Goal: Information Seeking & Learning: Learn about a topic

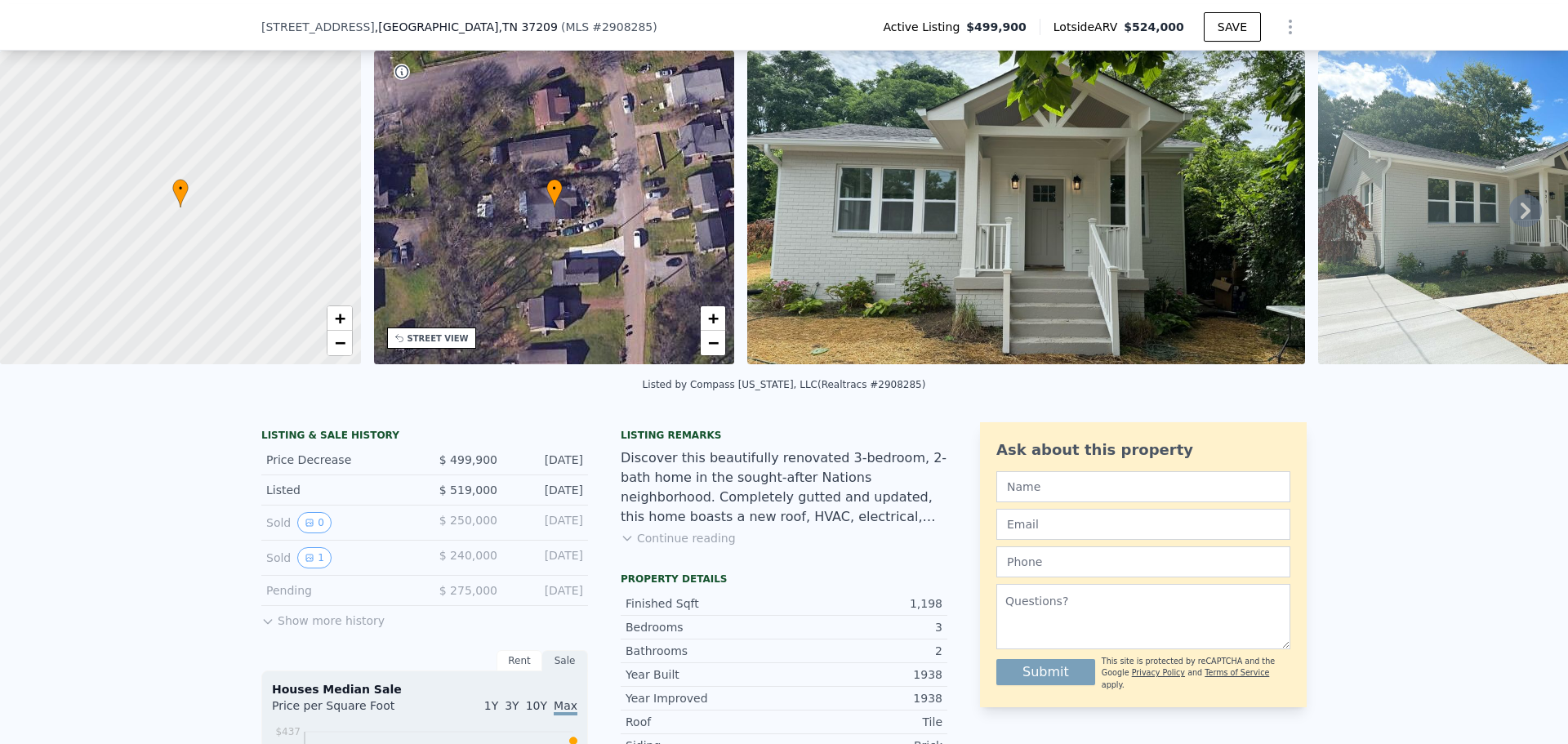
scroll to position [76, 0]
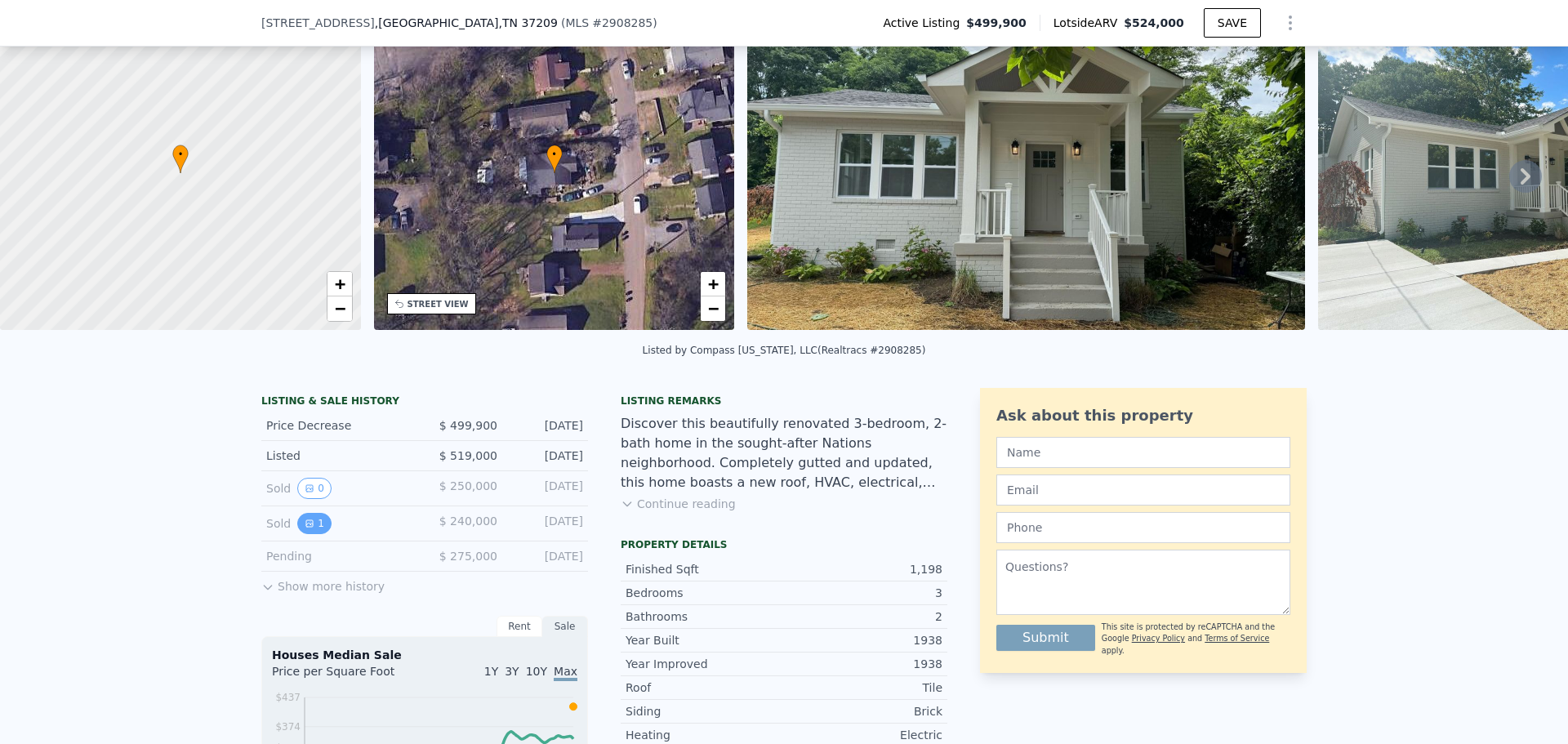
click at [308, 534] on button "1" at bounding box center [314, 523] width 34 height 22
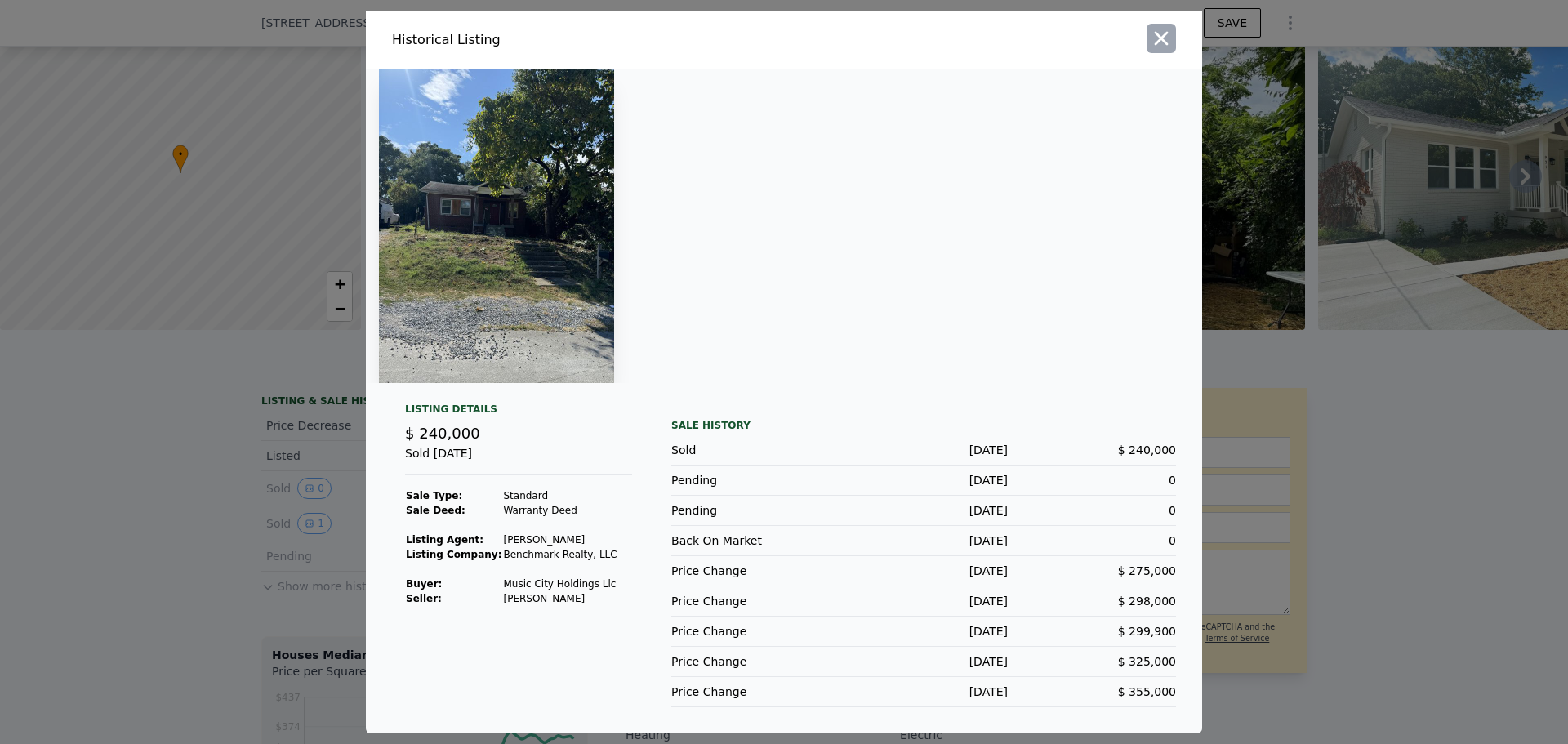
click at [1164, 36] on icon "button" at bounding box center [1162, 38] width 14 height 14
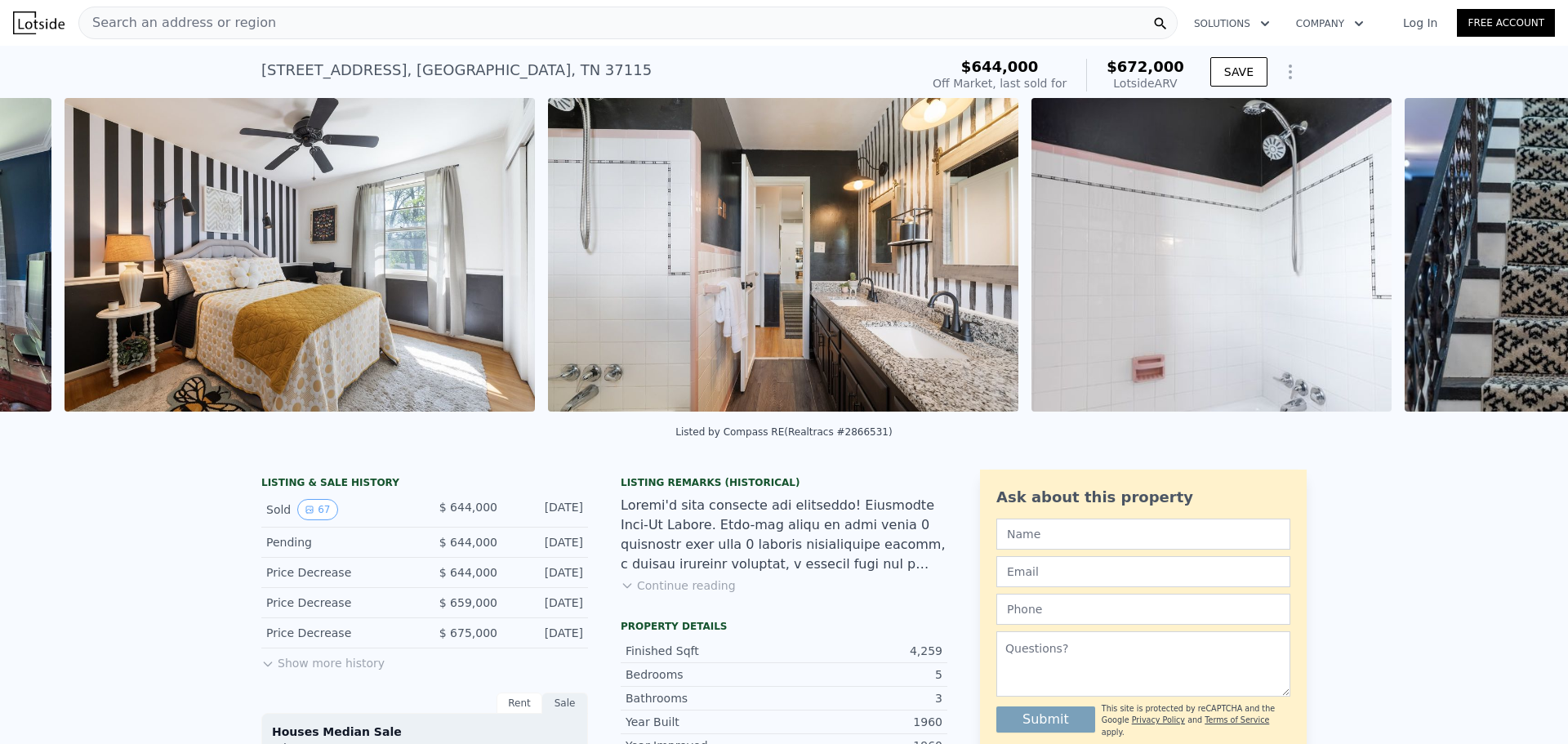
scroll to position [0, 19811]
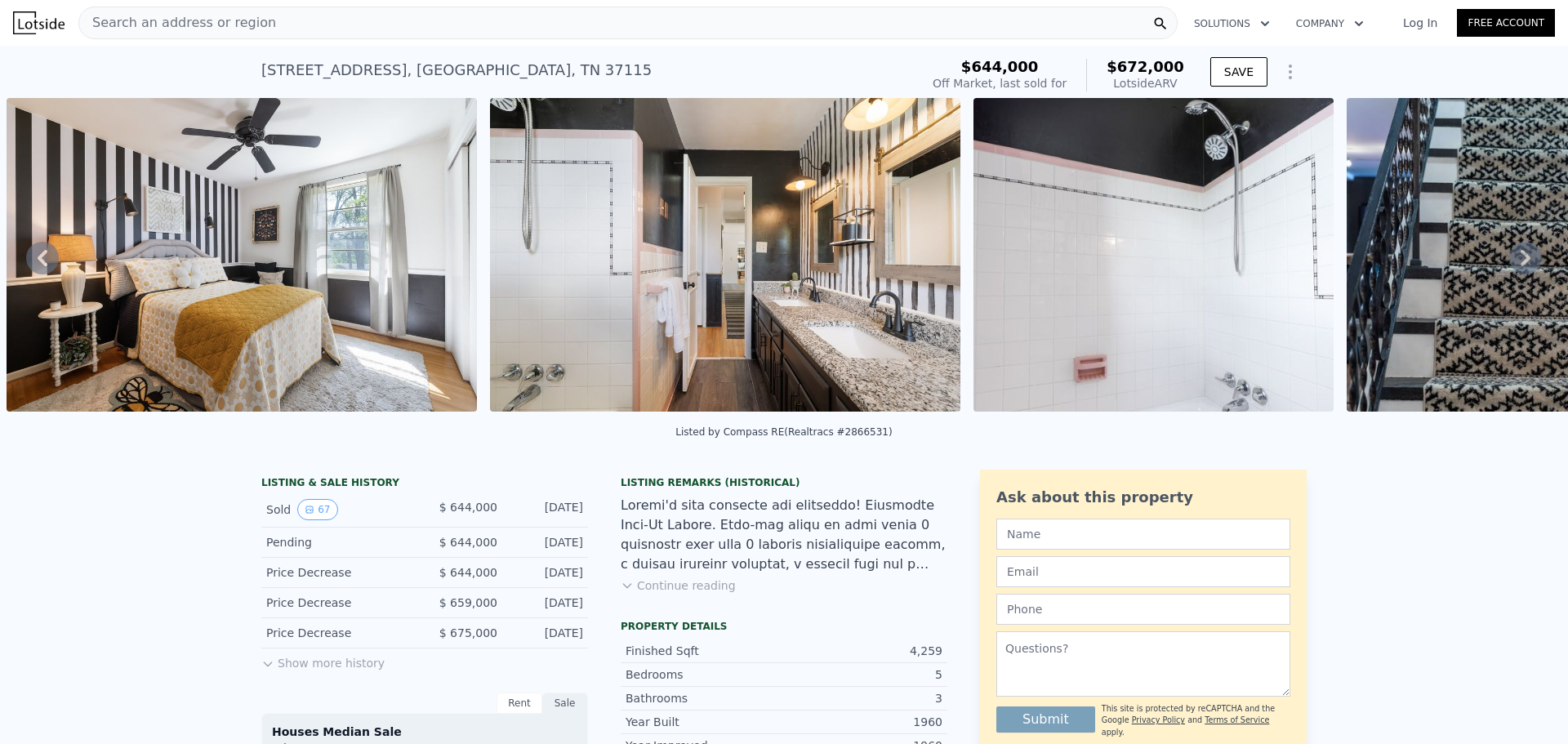
click at [828, 319] on img at bounding box center [725, 254] width 470 height 313
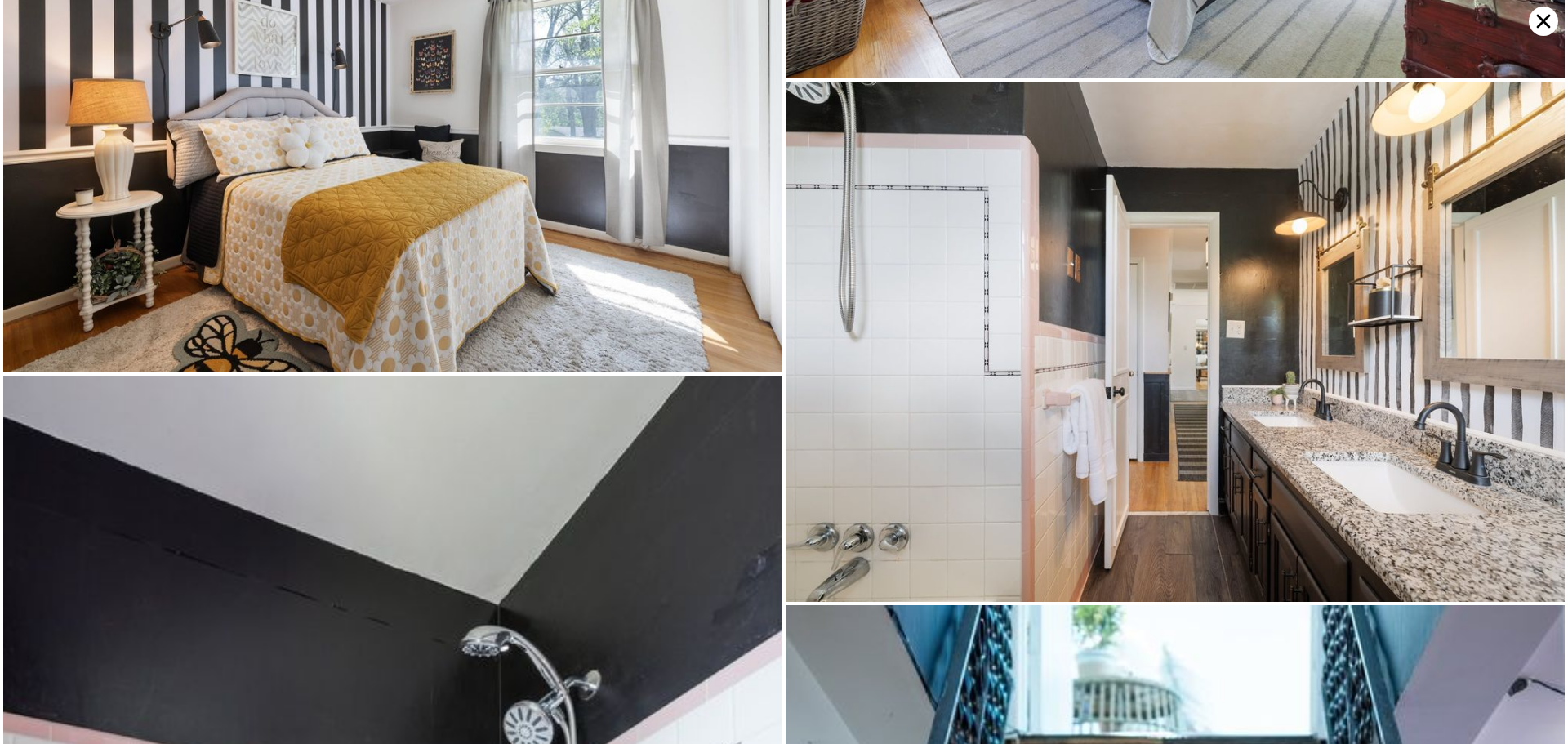
scroll to position [10678, 0]
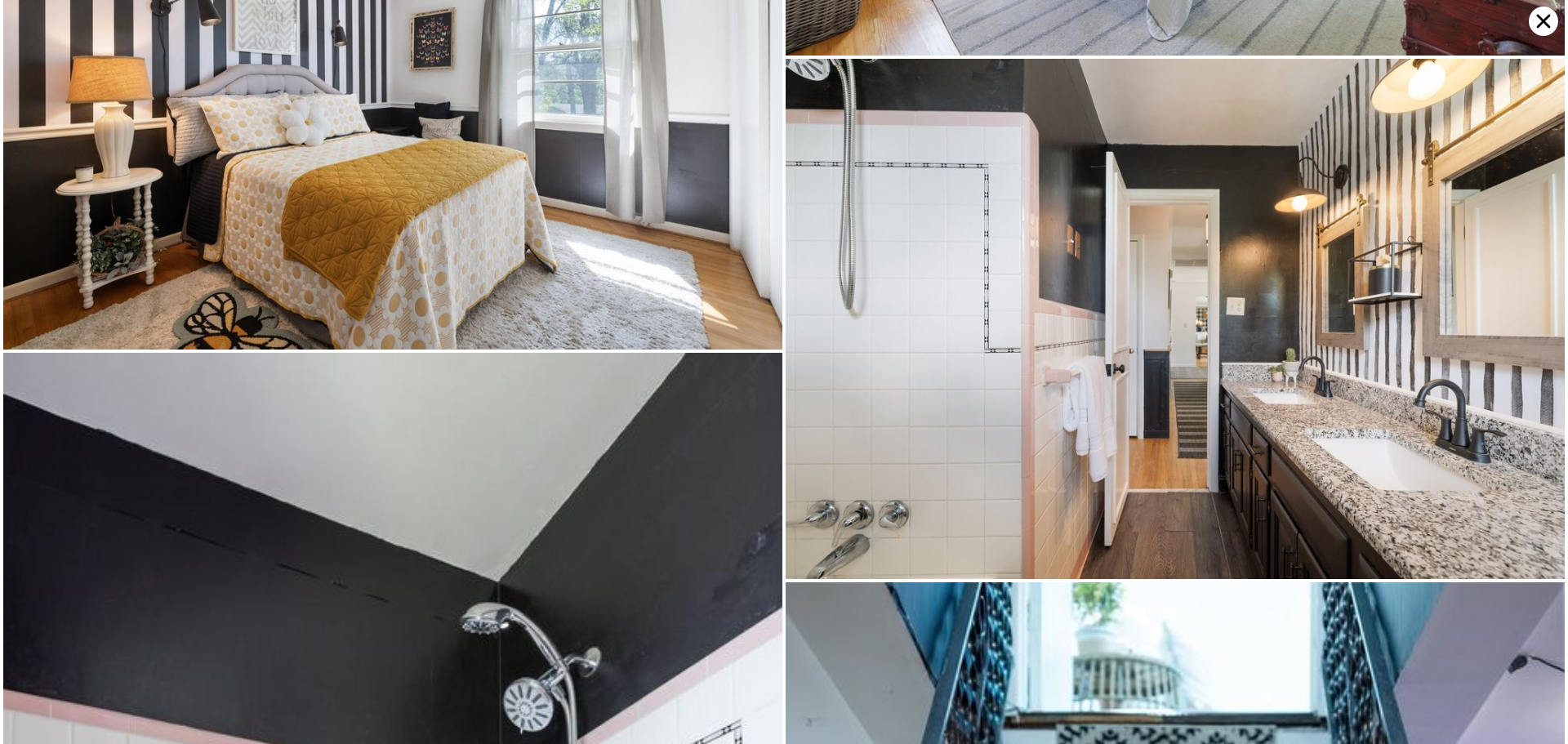
click at [1545, 26] on icon at bounding box center [1543, 22] width 29 height 29
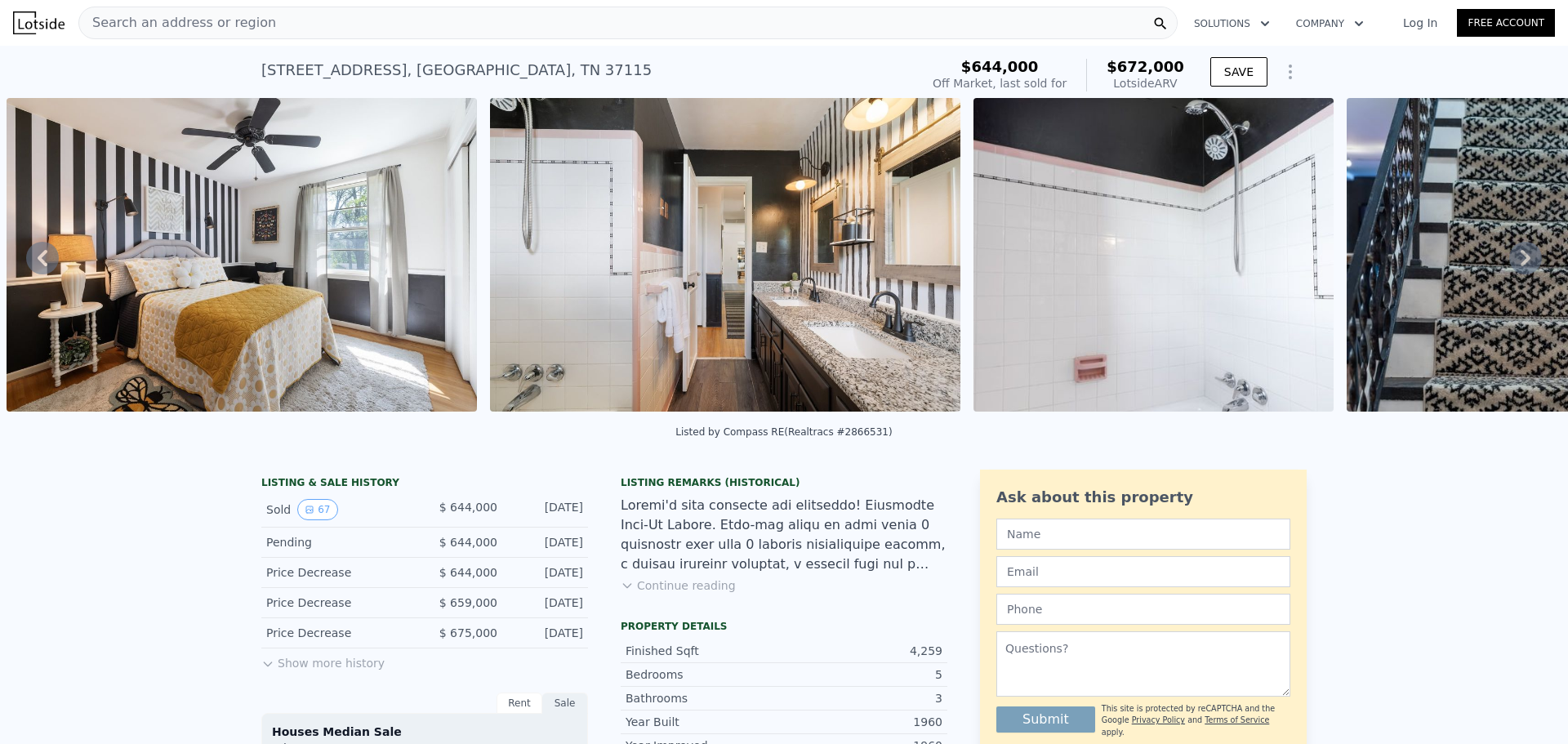
click at [290, 671] on button "Show more history" at bounding box center [323, 659] width 124 height 23
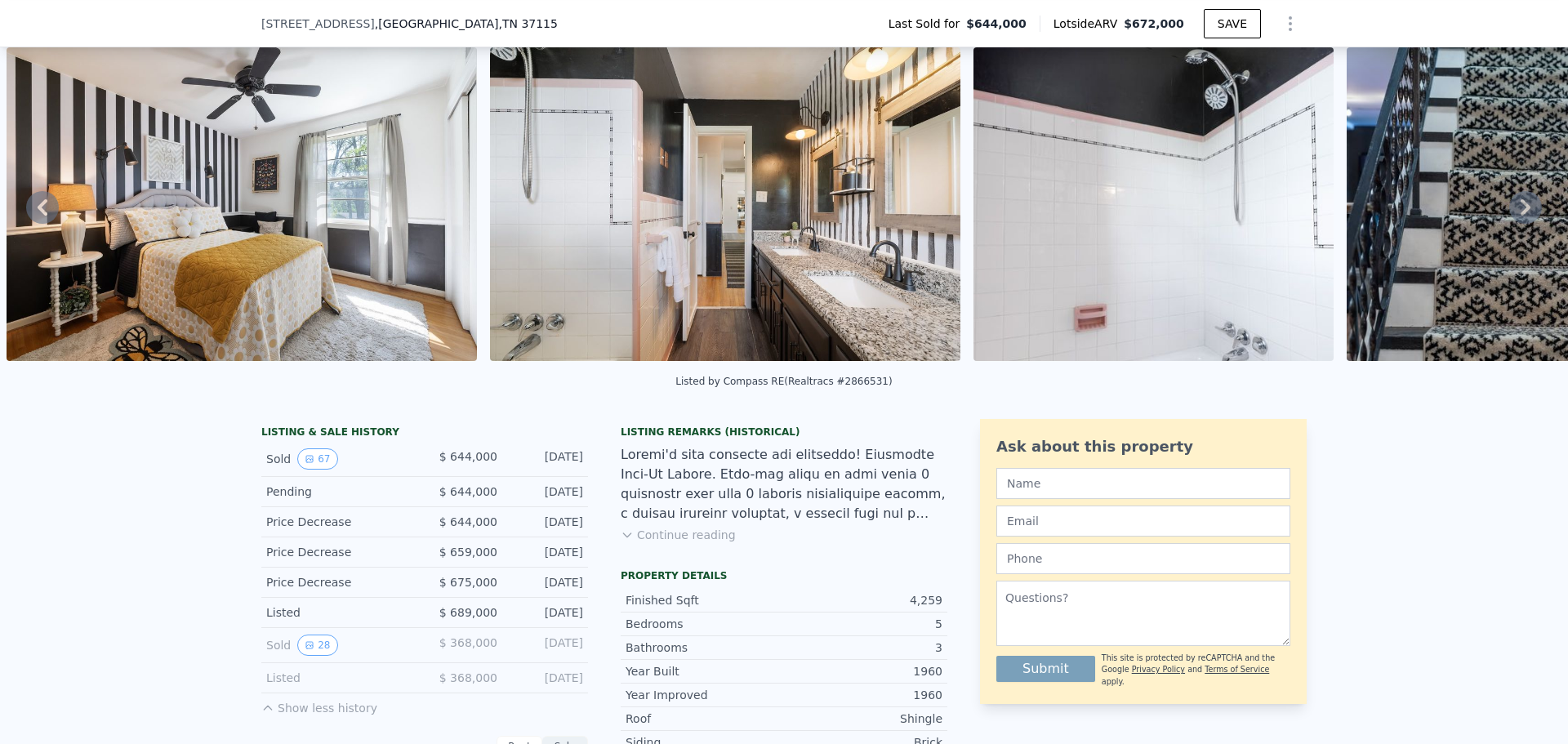
scroll to position [158, 0]
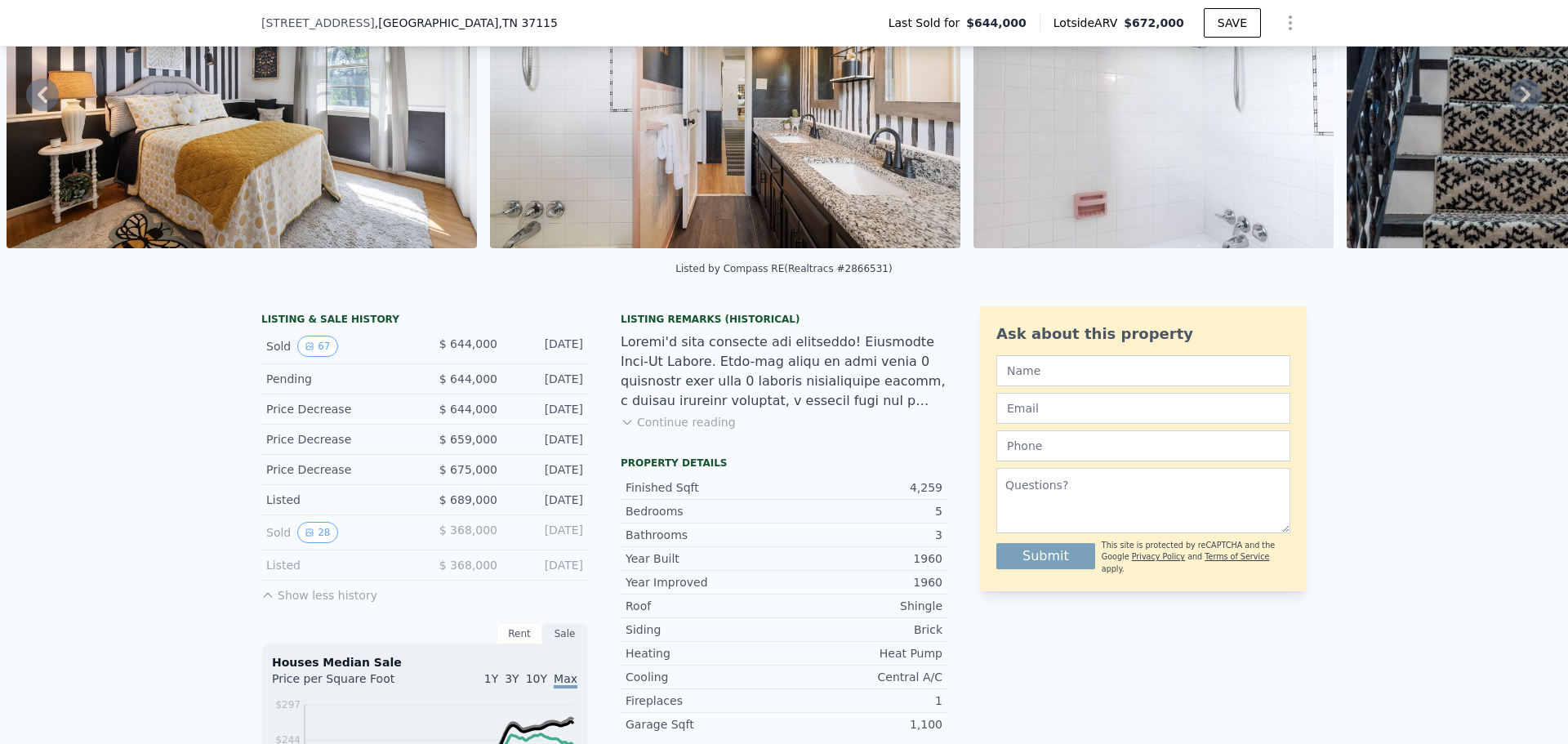
click at [311, 530] on div "Sold 28 $ 368,000 [DATE]" at bounding box center [424, 533] width 327 height 35
click at [311, 543] on button "28" at bounding box center [317, 533] width 40 height 22
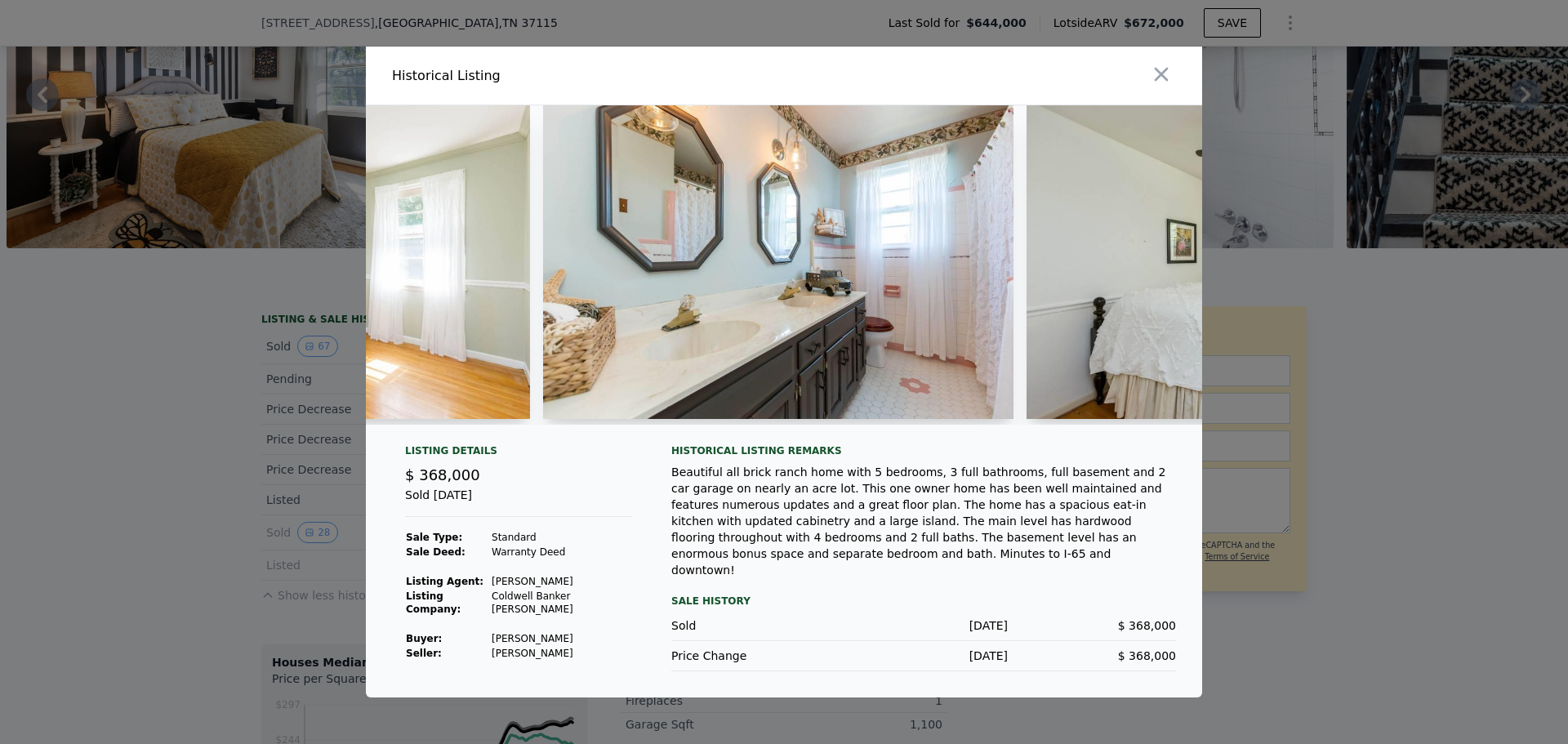
scroll to position [0, 8786]
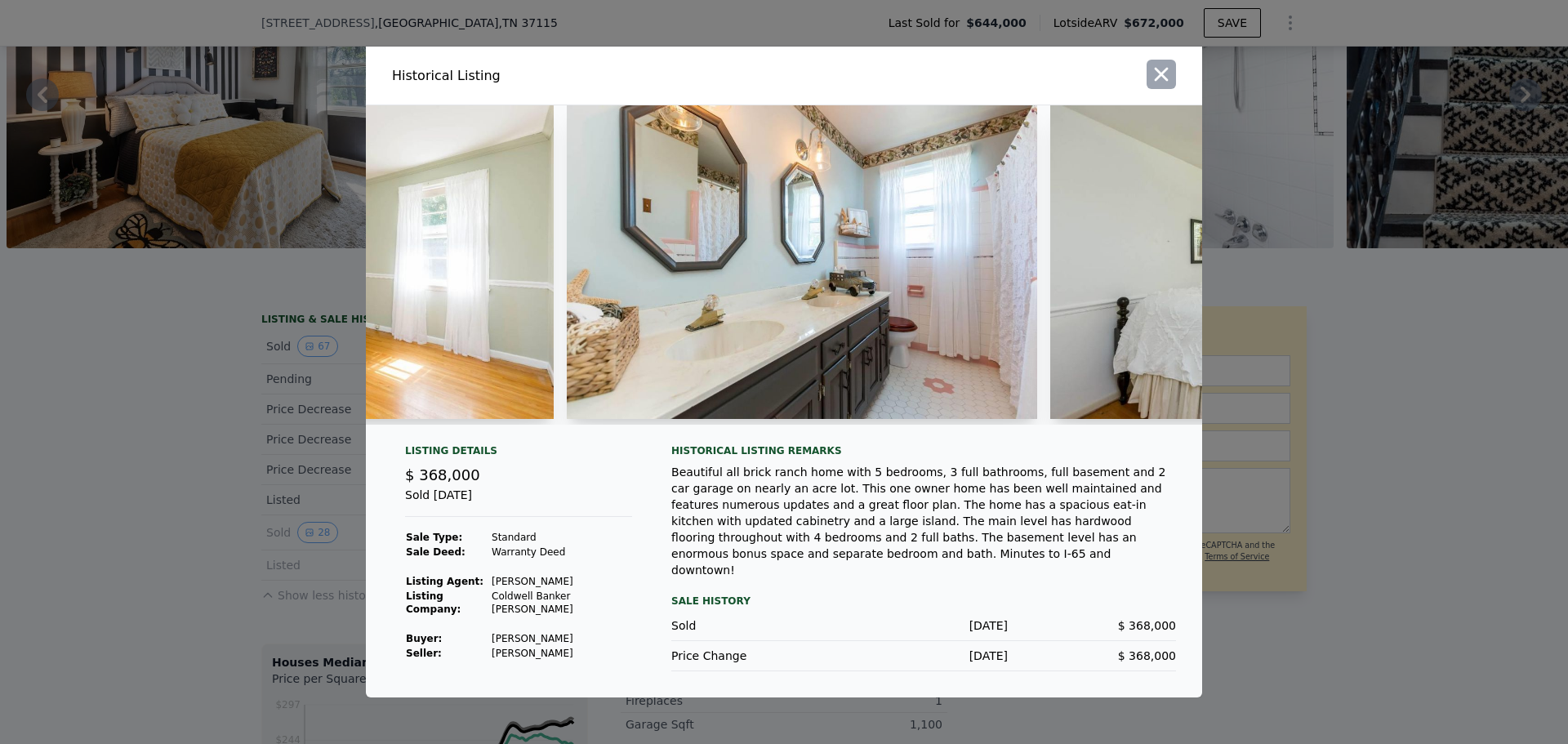
click at [1160, 72] on icon "button" at bounding box center [1161, 74] width 23 height 23
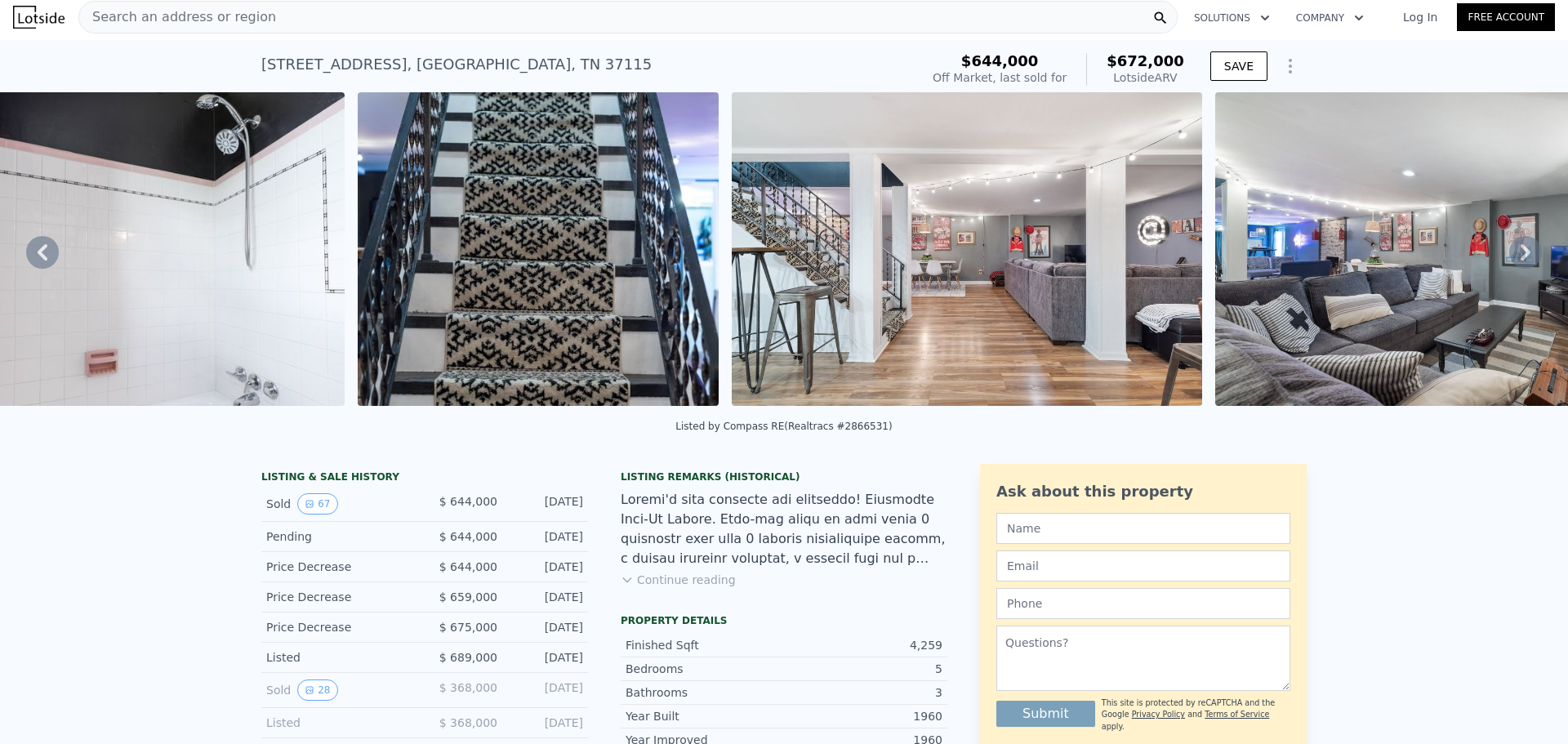
scroll to position [0, 20778]
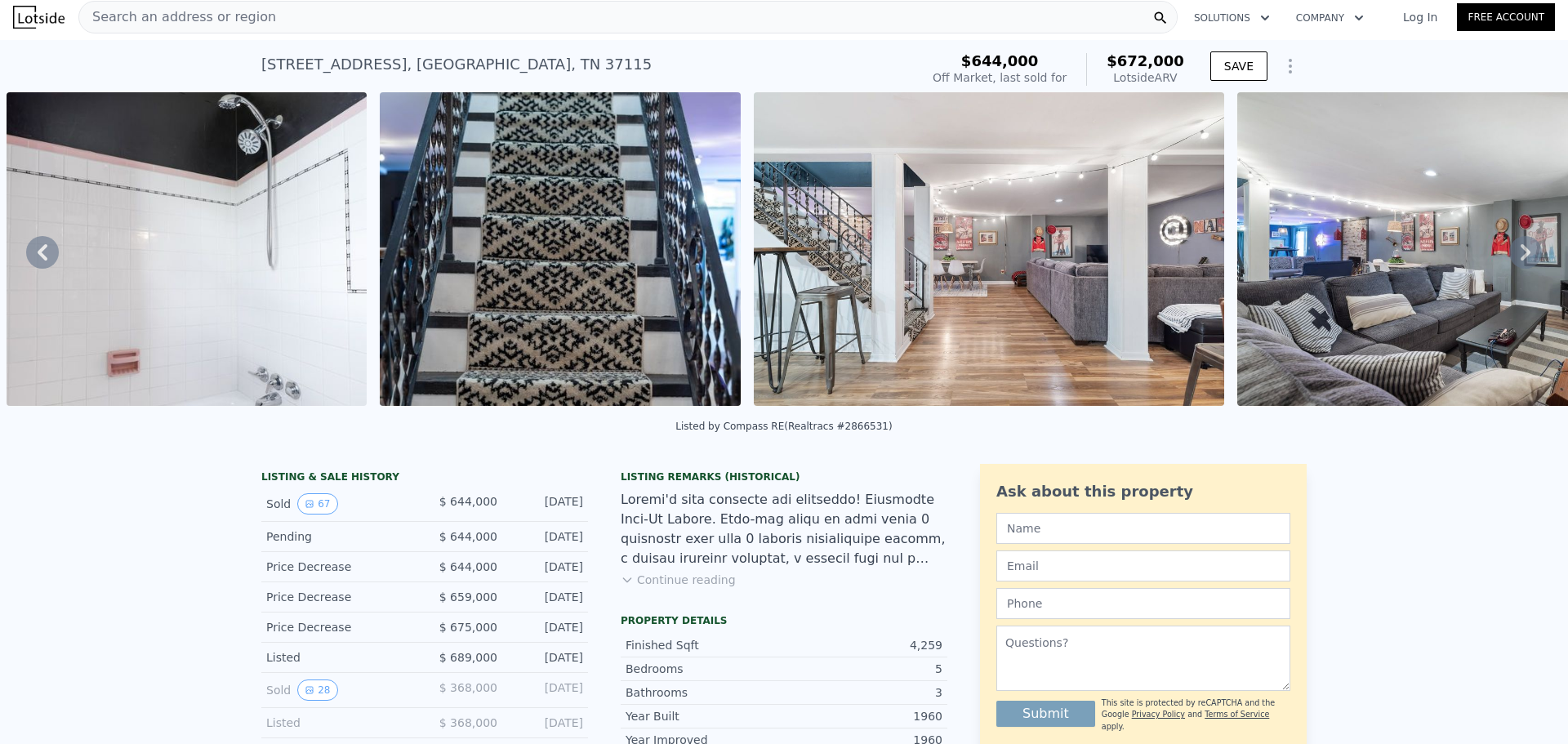
click at [1078, 293] on img at bounding box center [989, 248] width 470 height 313
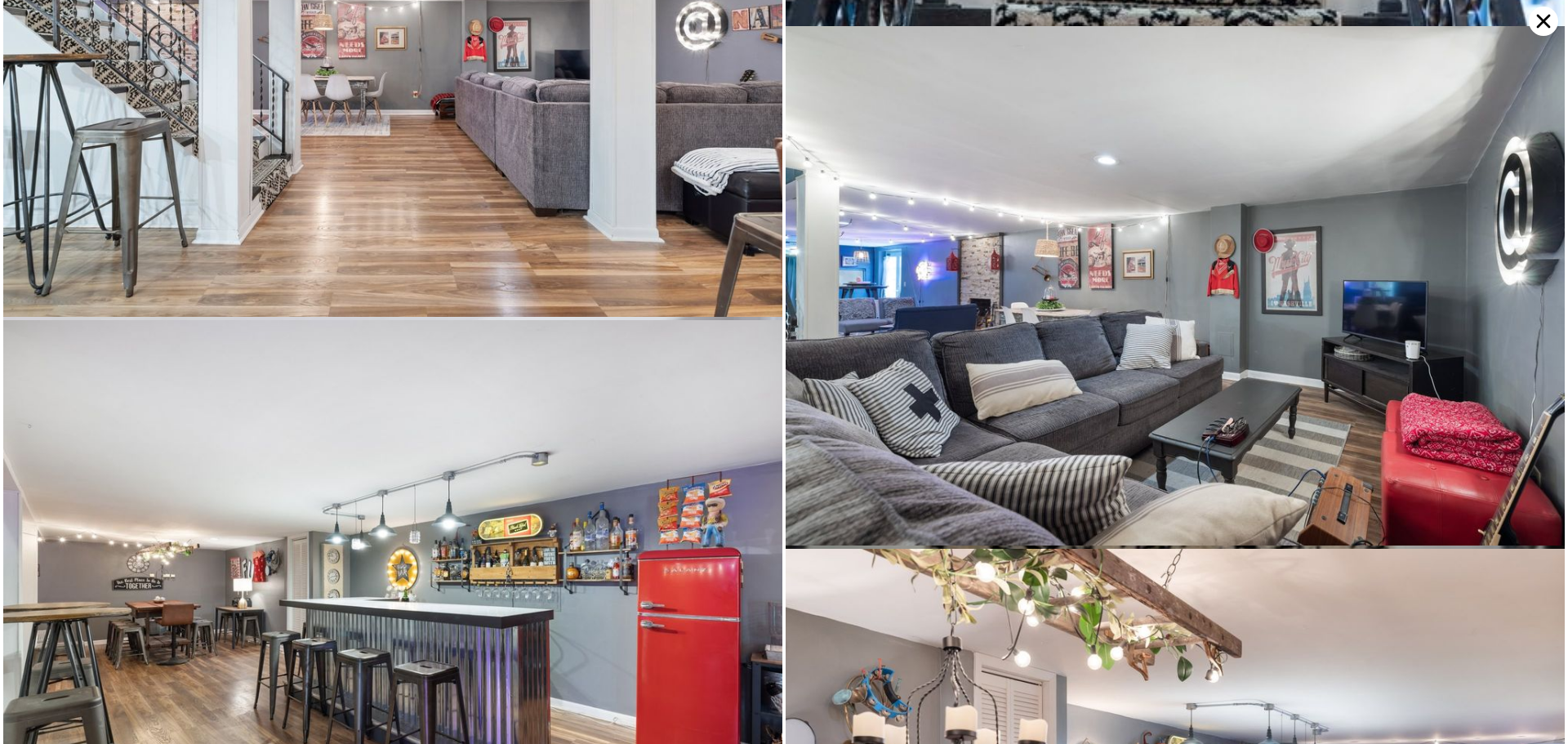
scroll to position [11827, 0]
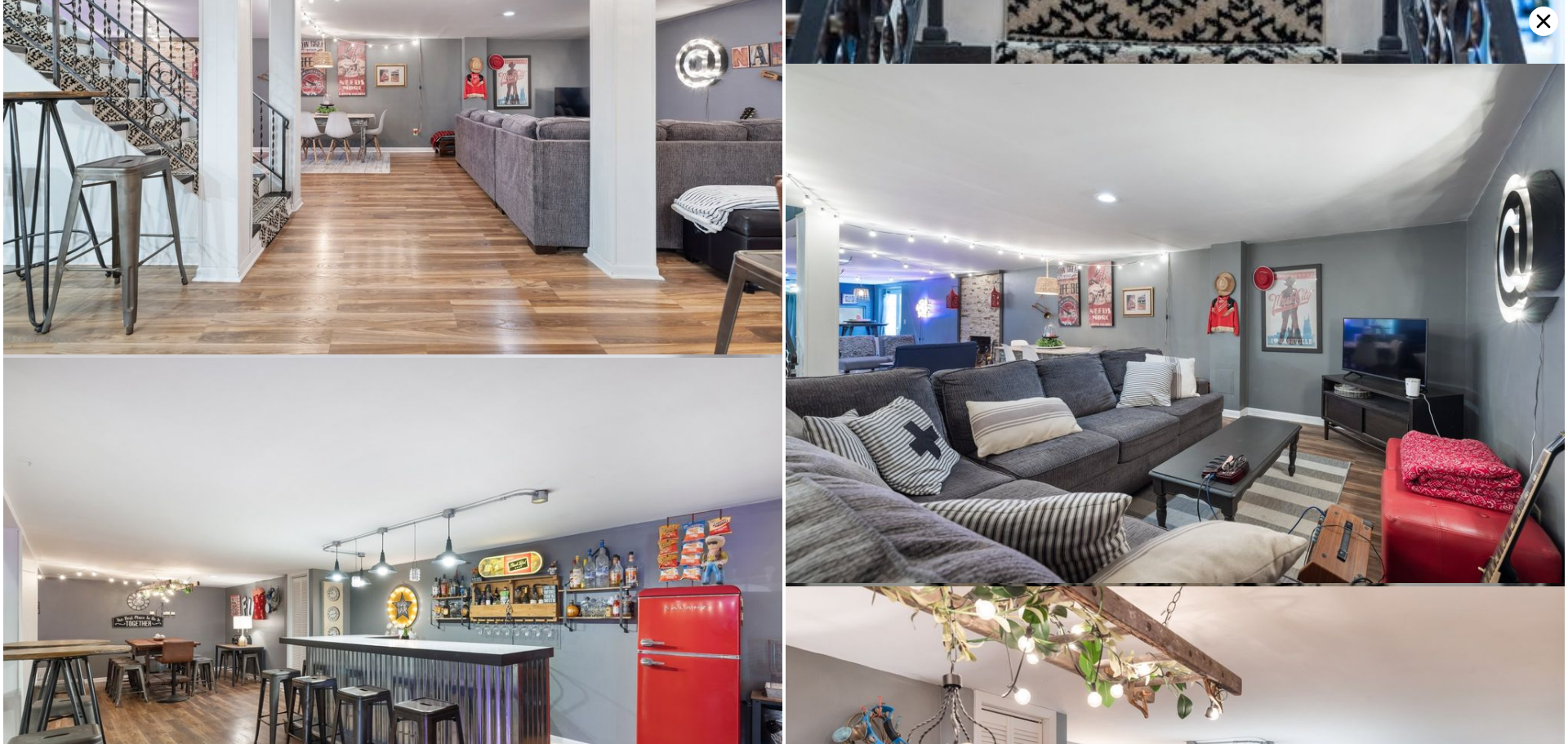
click at [1537, 19] on icon at bounding box center [1543, 22] width 29 height 29
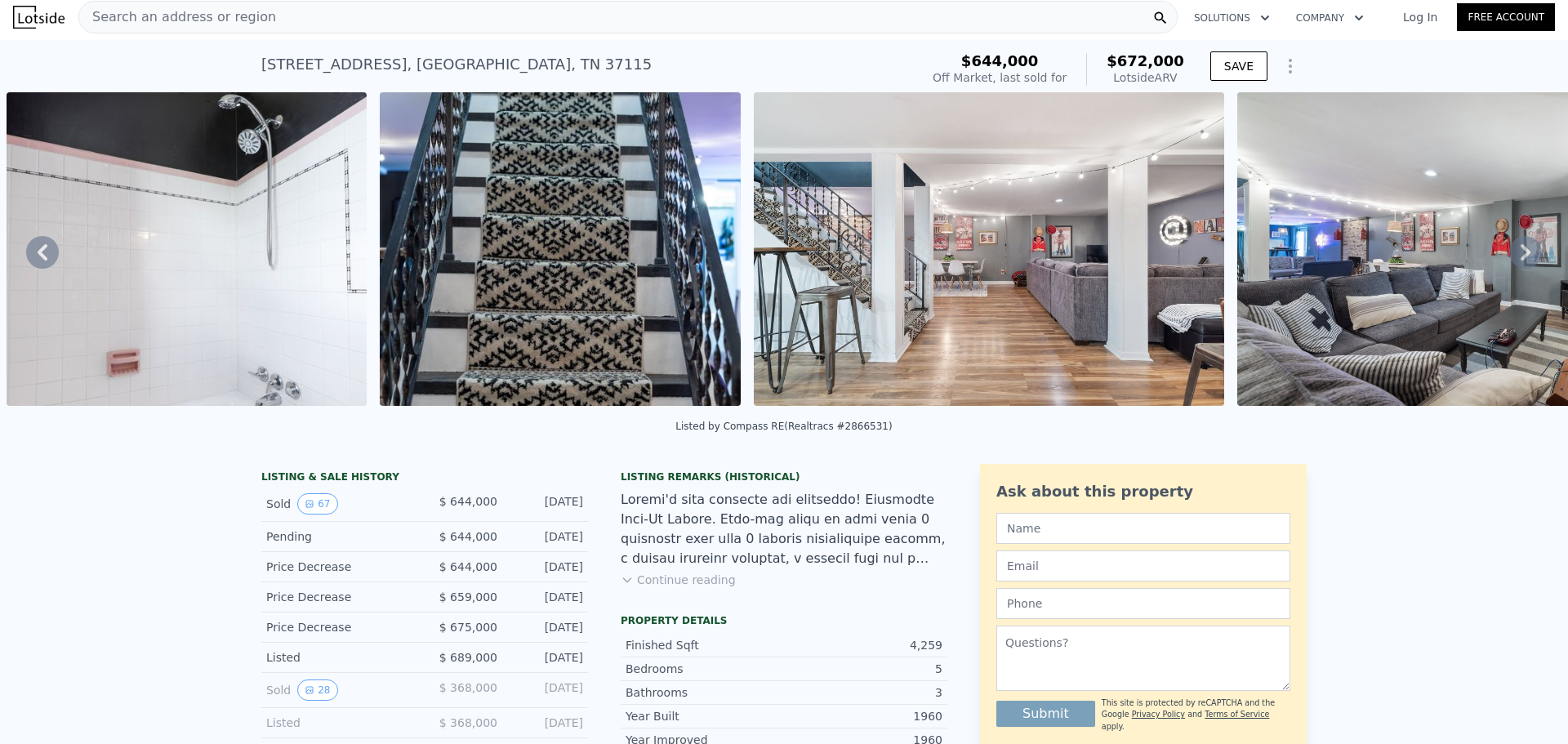
click at [348, 22] on div "Search an address or region" at bounding box center [628, 17] width 1100 height 32
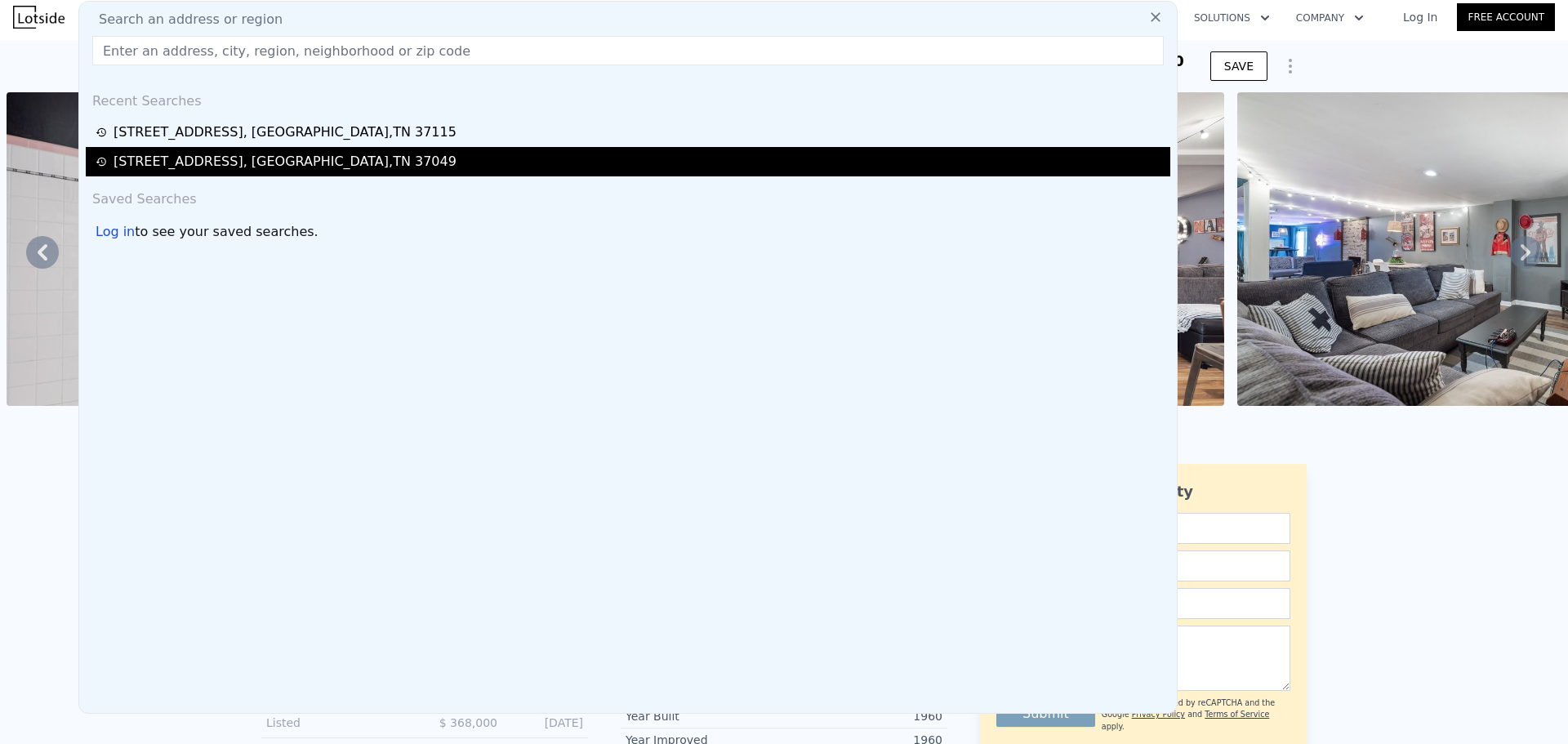
click at [328, 157] on div "[STREET_ADDRESS]" at bounding box center [285, 162] width 343 height 20
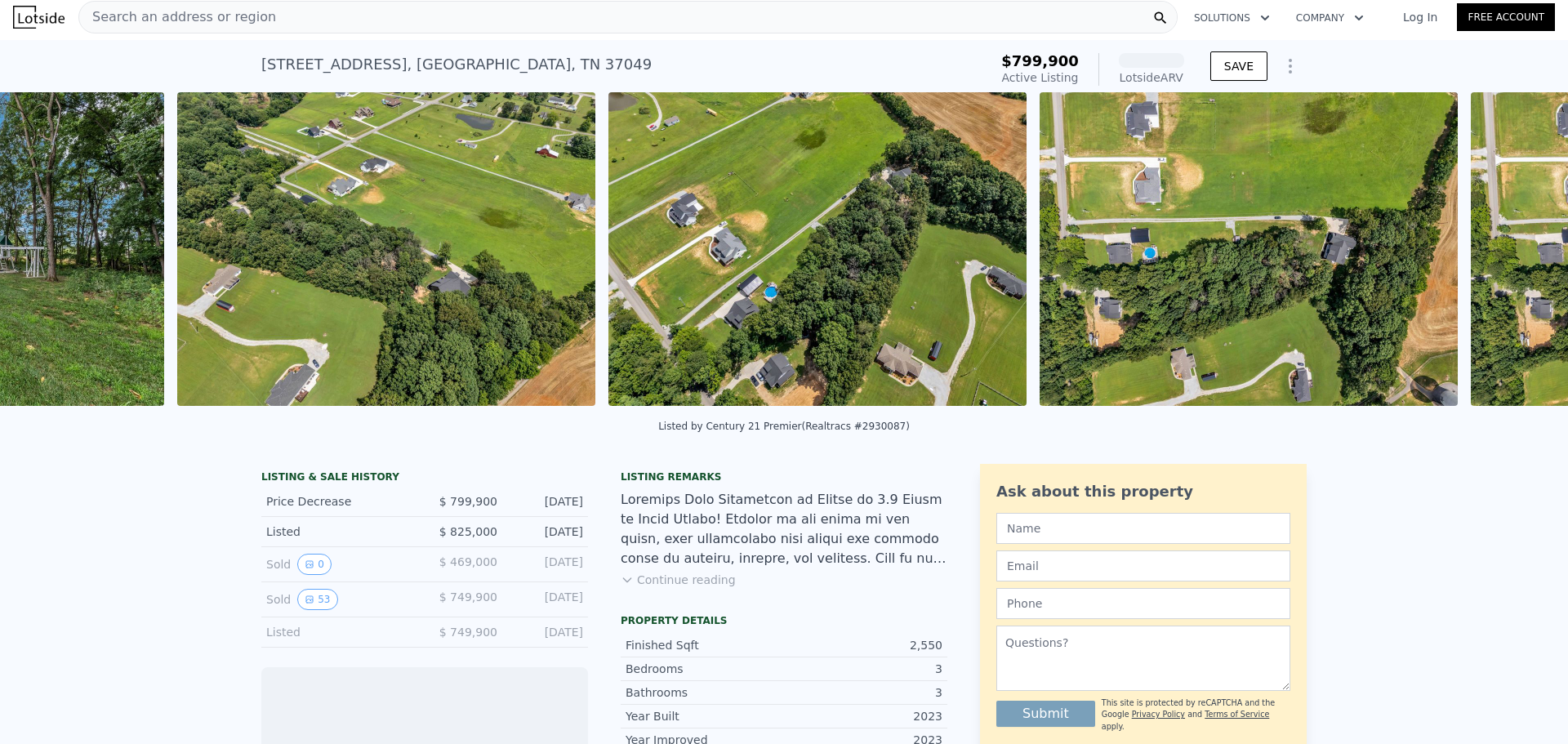
scroll to position [0, 18422]
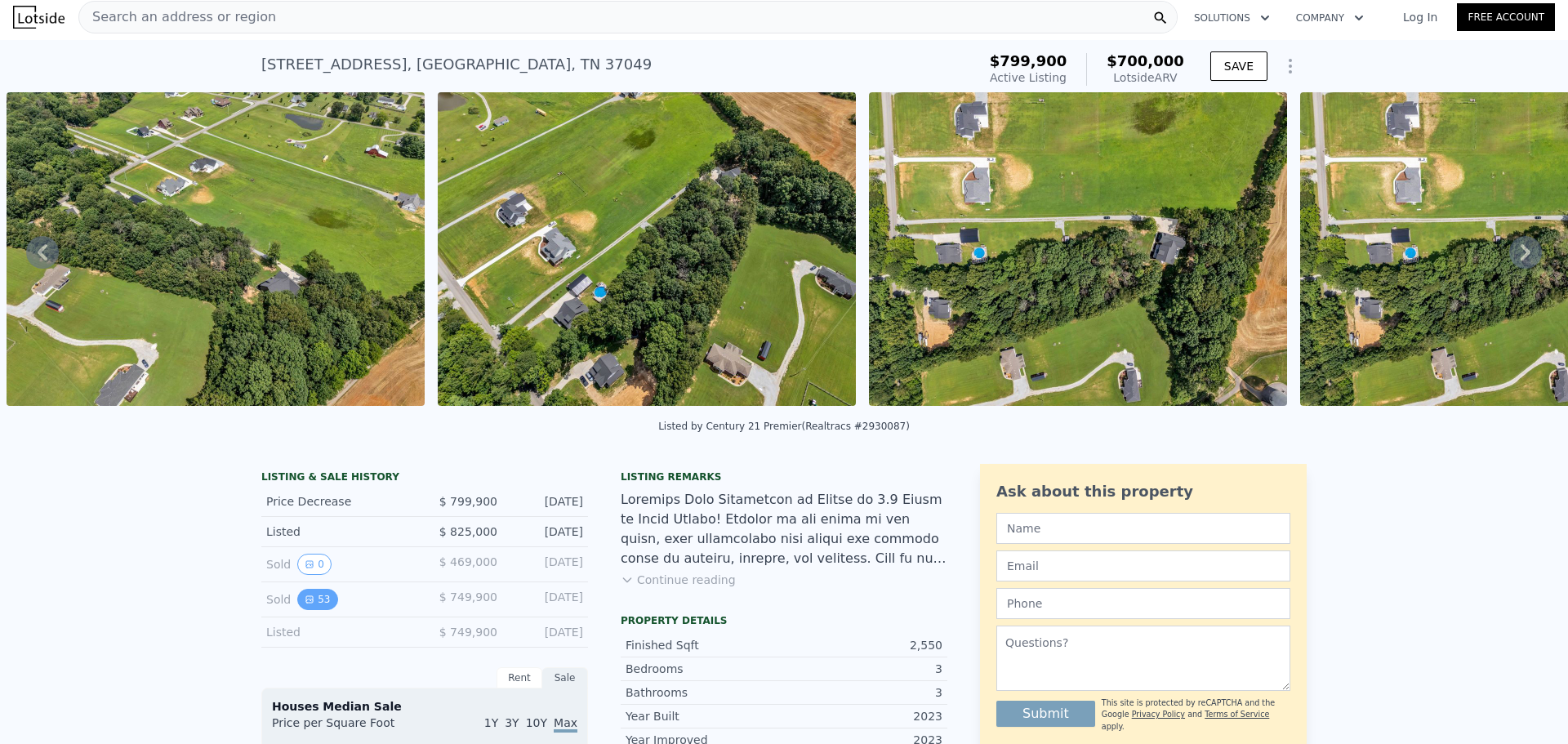
click at [297, 608] on button "53" at bounding box center [317, 600] width 40 height 22
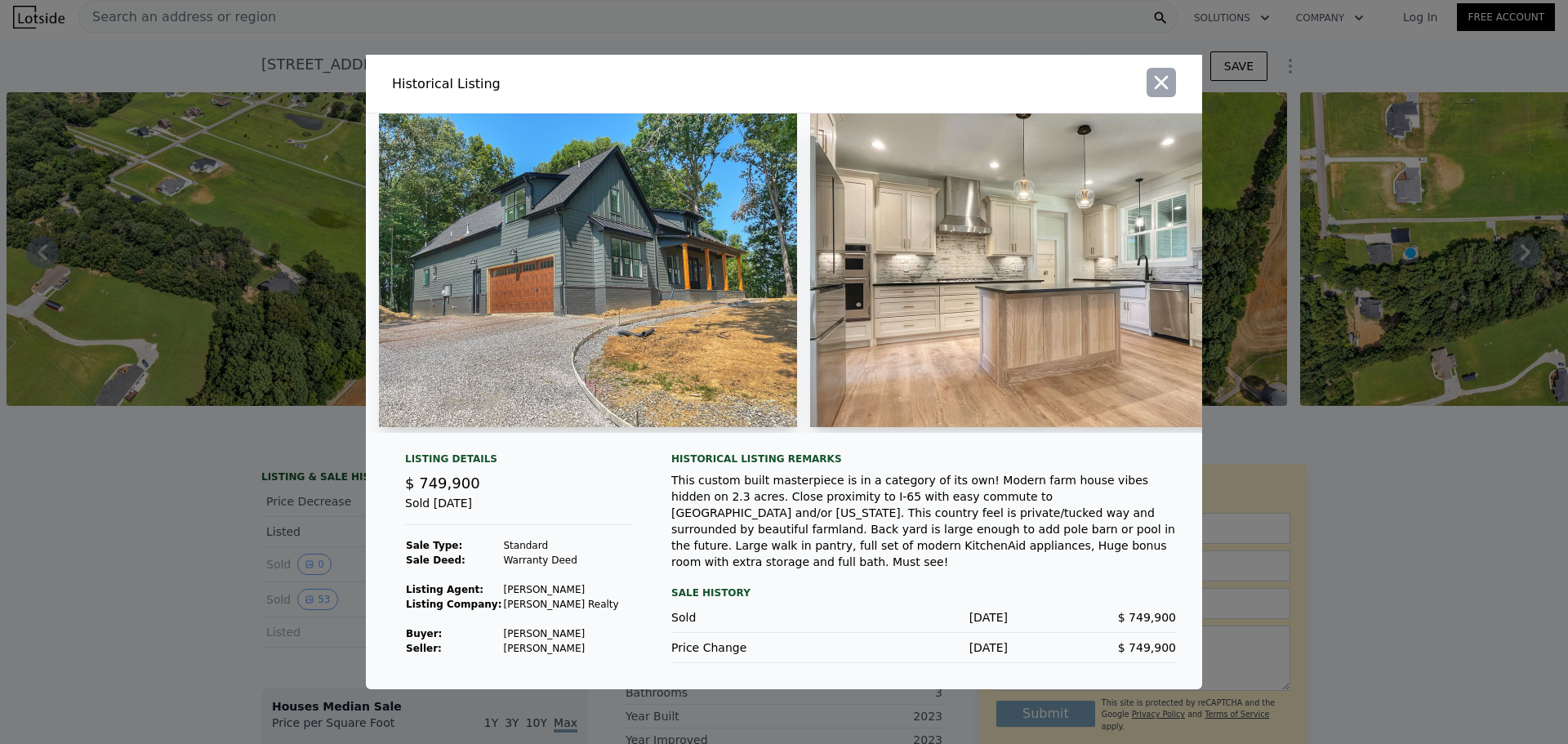
click at [1158, 72] on icon "button" at bounding box center [1161, 81] width 23 height 23
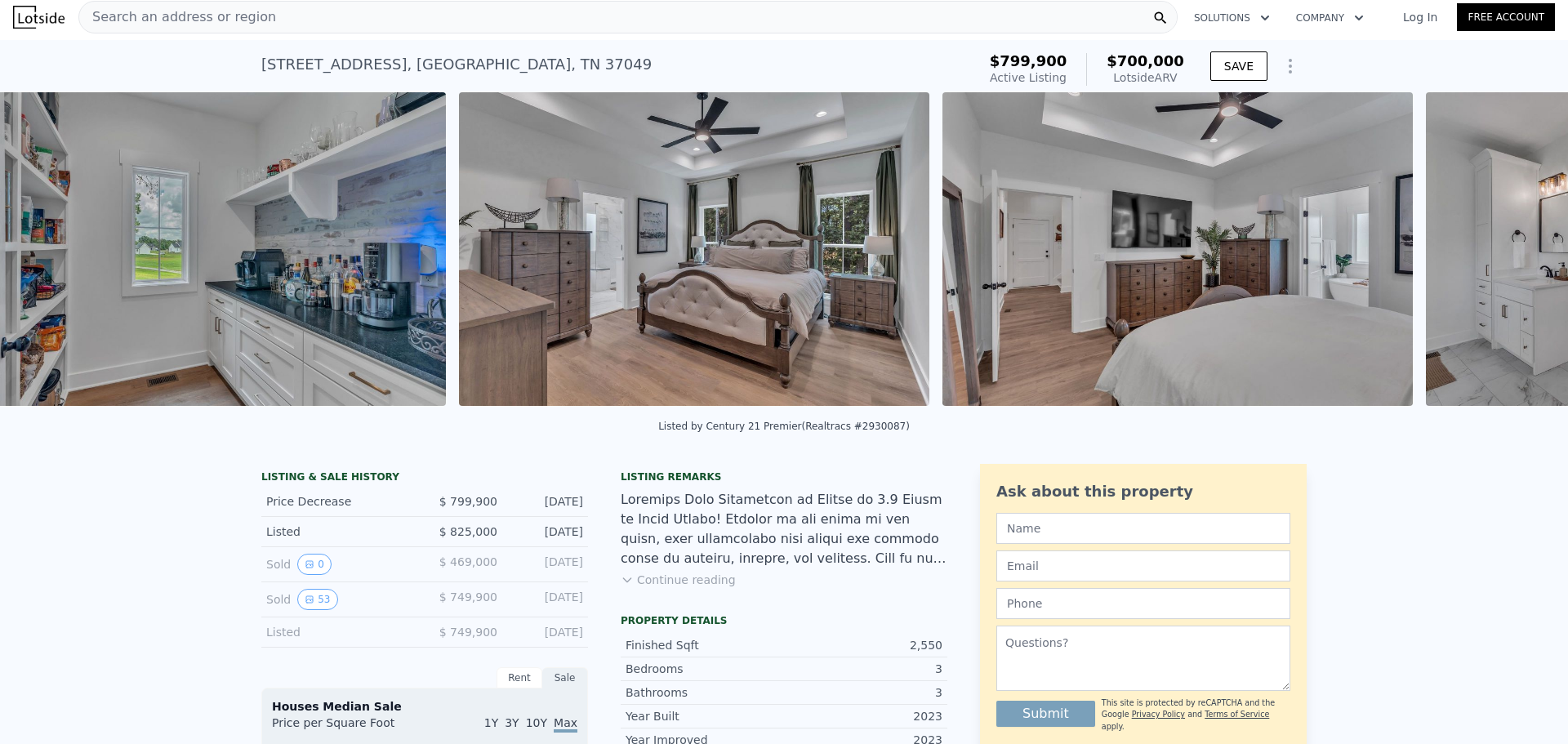
scroll to position [0, 7848]
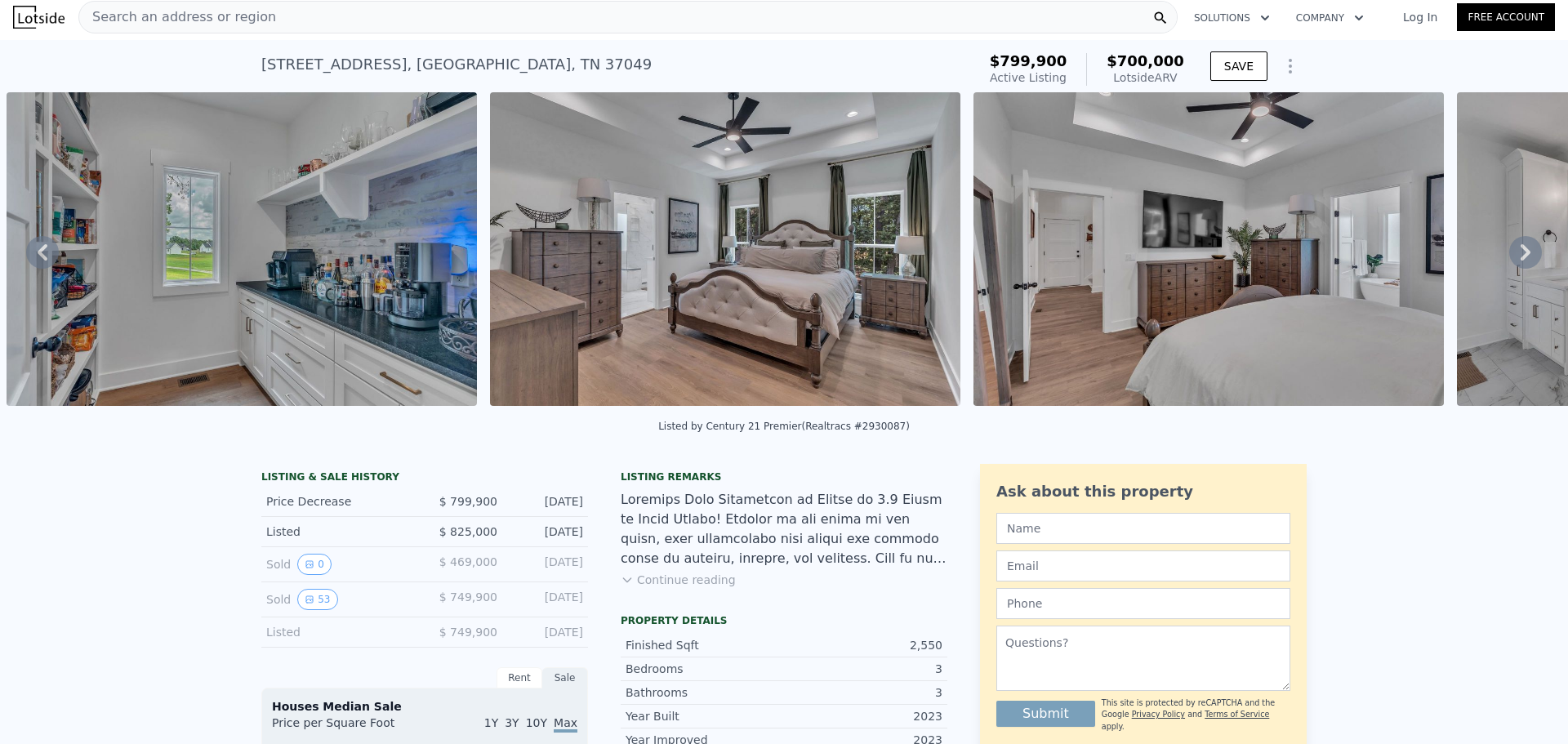
click at [1135, 255] on img at bounding box center [1209, 248] width 470 height 313
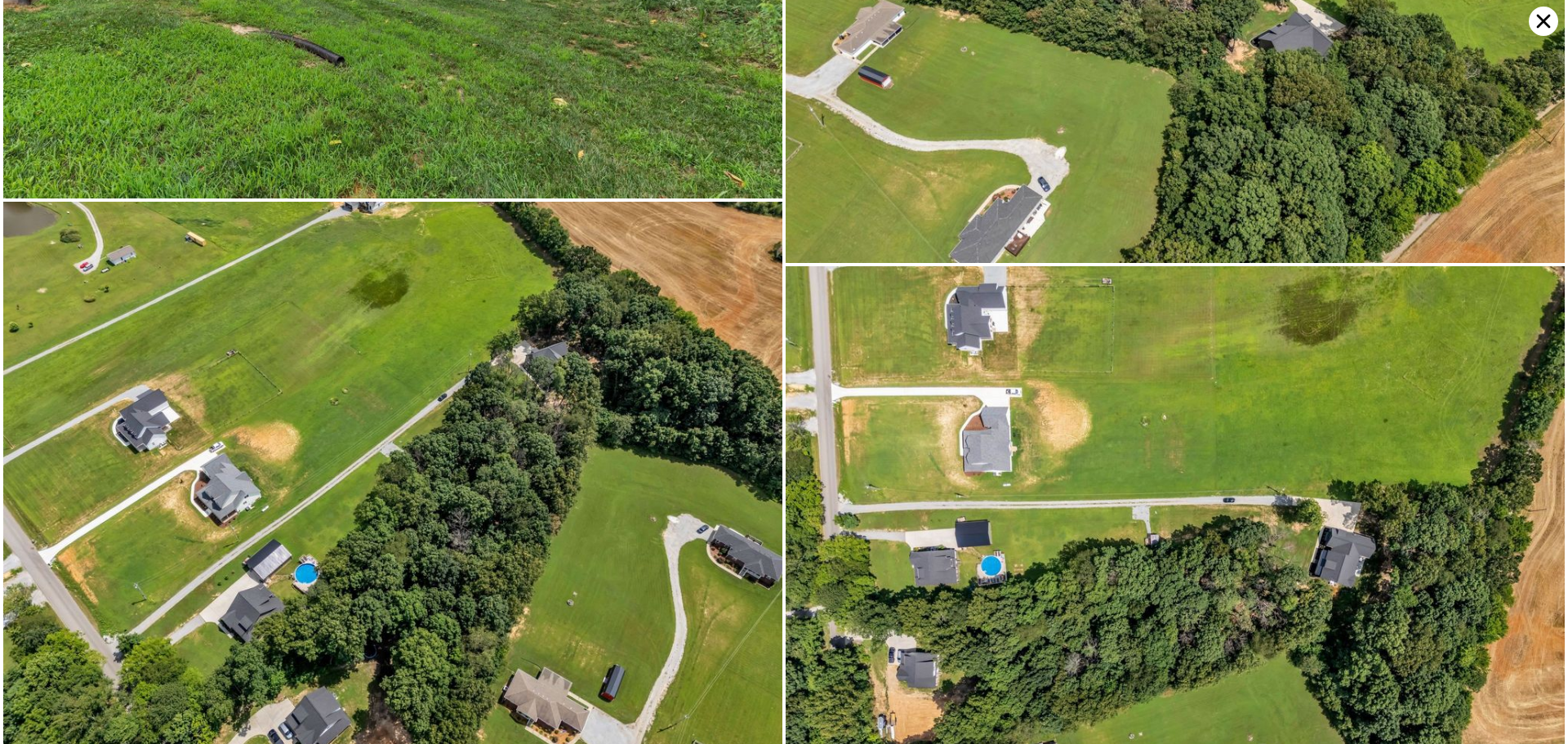
scroll to position [12800, 0]
